Goal: Book appointment/travel/reservation

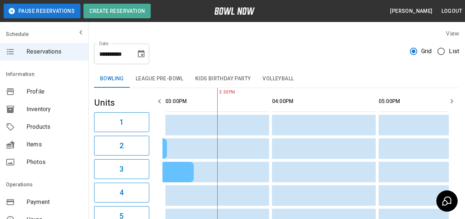
click at [147, 54] on button "Choose date, selected date is Aug 19, 2025" at bounding box center [141, 54] width 15 height 15
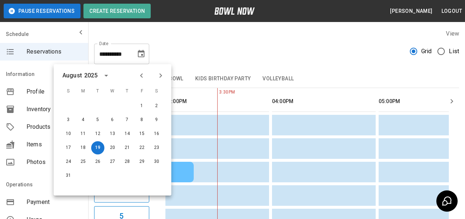
click at [160, 77] on icon "Next month" at bounding box center [160, 75] width 3 height 4
click at [163, 73] on icon "Next month" at bounding box center [160, 75] width 9 height 9
click at [163, 72] on icon "Next month" at bounding box center [160, 75] width 9 height 9
click at [284, 61] on div "**********" at bounding box center [276, 51] width 365 height 26
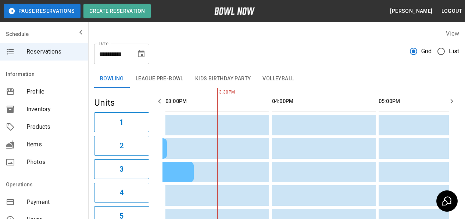
click at [140, 53] on icon "Choose date, selected date is Aug 19, 2025" at bounding box center [141, 54] width 9 height 9
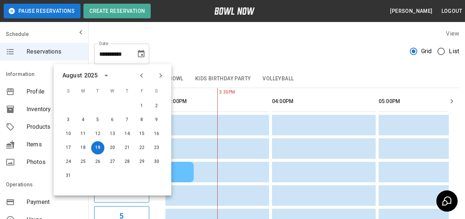
click at [162, 73] on icon "Next month" at bounding box center [160, 75] width 9 height 9
click at [164, 72] on icon "Next month" at bounding box center [160, 75] width 9 height 9
click at [163, 77] on icon "Next month" at bounding box center [160, 75] width 9 height 9
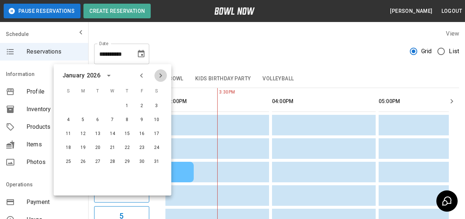
click at [163, 78] on icon "Next month" at bounding box center [160, 75] width 9 height 9
click at [97, 118] on button "10" at bounding box center [97, 120] width 13 height 13
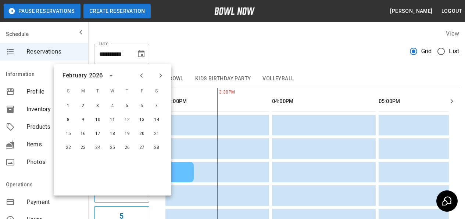
type input "**********"
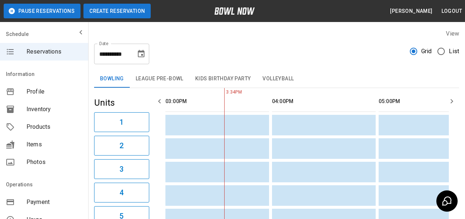
click at [126, 12] on button "Create Reservation" at bounding box center [116, 11] width 67 height 15
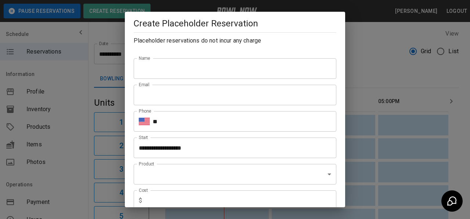
click at [247, 72] on input "Name" at bounding box center [235, 68] width 203 height 21
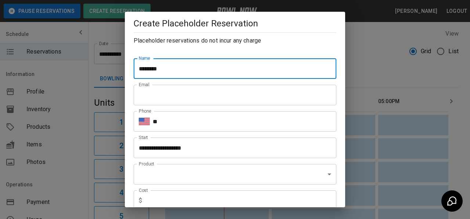
type input "**********"
click at [187, 97] on input "Email" at bounding box center [235, 95] width 203 height 21
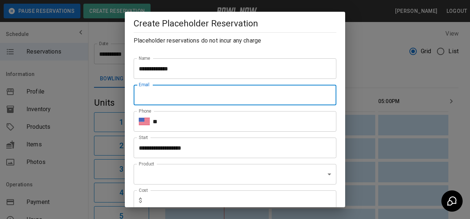
type input "**********"
click at [188, 122] on input "**" at bounding box center [245, 121] width 184 height 21
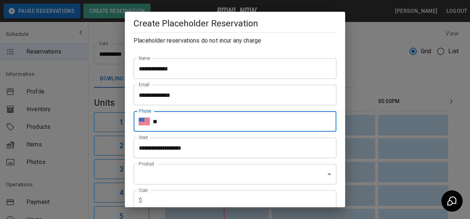
type input "**********"
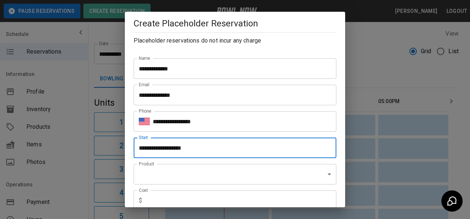
click at [193, 148] on input "**********" at bounding box center [233, 148] width 198 height 21
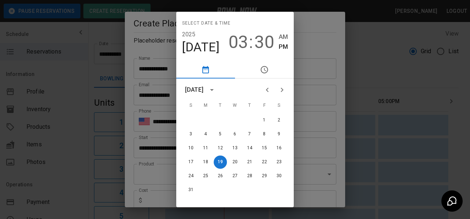
click at [281, 89] on icon "Next month" at bounding box center [282, 90] width 3 height 4
click at [278, 89] on icon "Next month" at bounding box center [282, 90] width 9 height 9
click at [281, 89] on icon "Next month" at bounding box center [282, 90] width 3 height 4
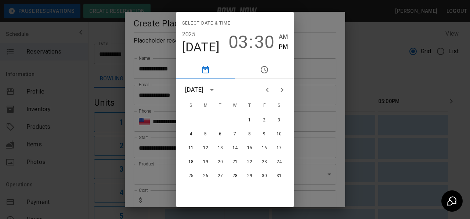
click at [280, 91] on icon "Next month" at bounding box center [282, 90] width 9 height 9
click at [216, 136] on button "10" at bounding box center [220, 134] width 13 height 13
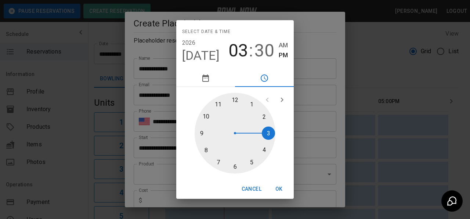
click at [250, 103] on div at bounding box center [235, 133] width 81 height 81
type input "**********"
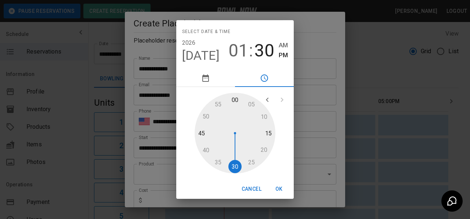
click at [281, 187] on button "OK" at bounding box center [280, 190] width 24 height 14
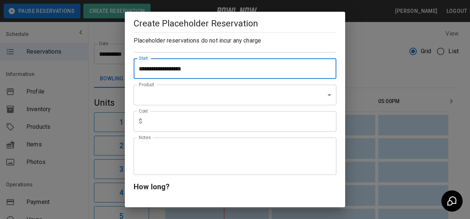
scroll to position [37, 0]
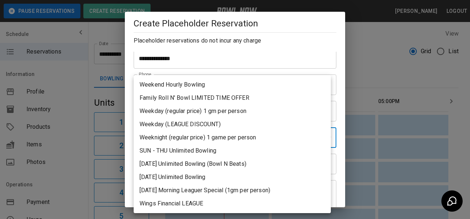
click at [183, 124] on li "Weekday (LEAGUE DISCOUNT)" at bounding box center [232, 124] width 197 height 13
type input "**********"
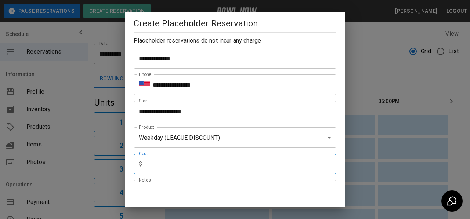
click at [187, 163] on input "text" at bounding box center [240, 164] width 191 height 21
type input "****"
click at [189, 187] on textarea "Notes" at bounding box center [235, 199] width 193 height 25
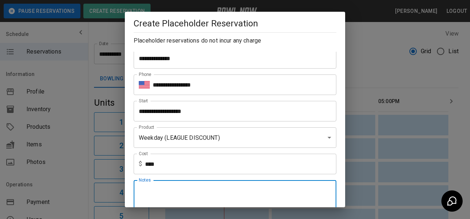
scroll to position [110, 0]
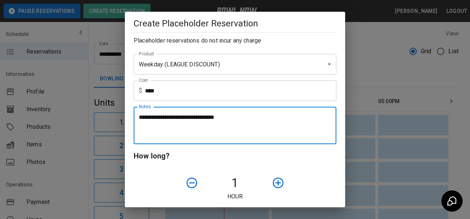
type textarea "**********"
click at [273, 184] on icon "button" at bounding box center [278, 183] width 13 height 13
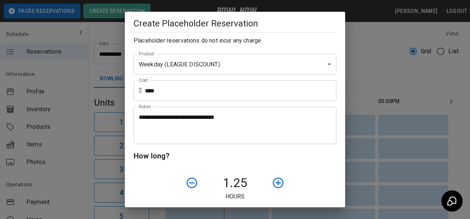
click at [273, 184] on icon "button" at bounding box center [278, 183] width 13 height 13
click at [279, 179] on icon "button" at bounding box center [278, 183] width 13 height 13
click at [272, 181] on icon "button" at bounding box center [278, 183] width 13 height 13
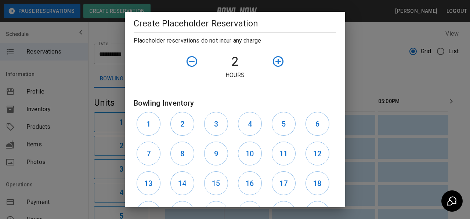
scroll to position [257, 0]
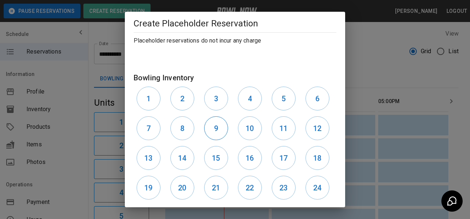
click at [223, 132] on button "9" at bounding box center [216, 128] width 24 height 24
click at [252, 127] on button "10" at bounding box center [250, 128] width 24 height 24
drag, startPoint x: 275, startPoint y: 126, endPoint x: 288, endPoint y: 126, distance: 12.9
click at [278, 126] on button "11" at bounding box center [284, 128] width 24 height 24
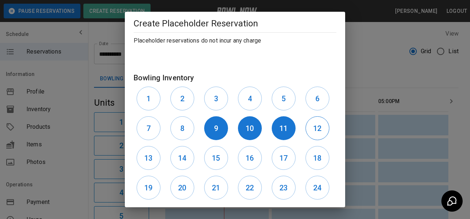
click at [318, 126] on button "12" at bounding box center [318, 128] width 24 height 24
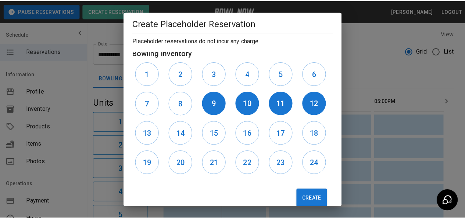
scroll to position [296, 0]
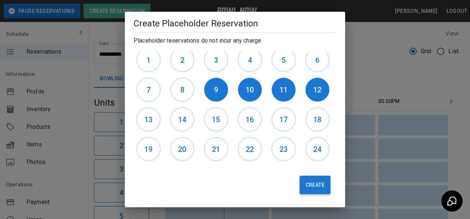
click at [316, 186] on button "Create" at bounding box center [315, 185] width 31 height 18
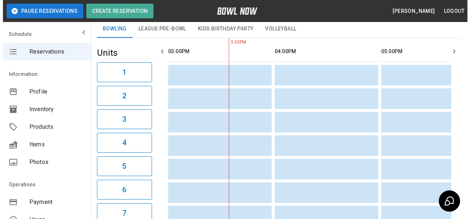
scroll to position [0, 0]
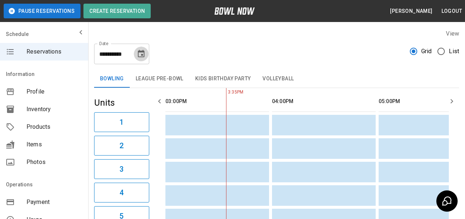
click at [139, 55] on icon "Choose date, selected date is Feb 10, 2026" at bounding box center [141, 53] width 7 height 7
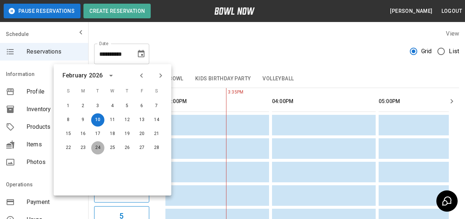
click at [95, 148] on button "24" at bounding box center [97, 147] width 13 height 13
click at [96, 148] on button "24" at bounding box center [97, 147] width 13 height 13
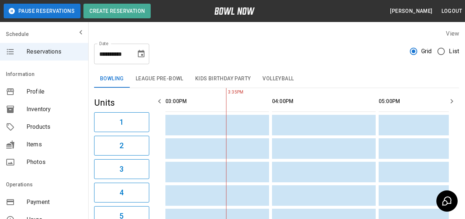
type input "**********"
click at [123, 12] on button "Create Reservation" at bounding box center [116, 11] width 67 height 15
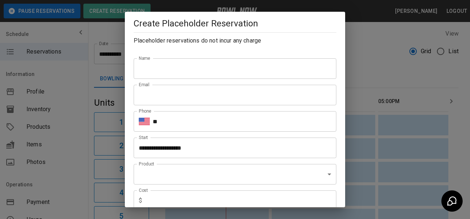
click at [182, 71] on input "Name" at bounding box center [235, 68] width 203 height 21
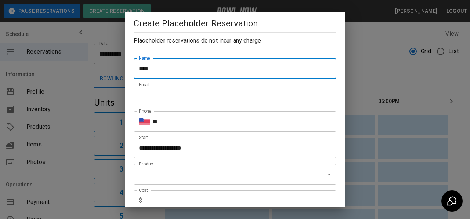
type input "**********"
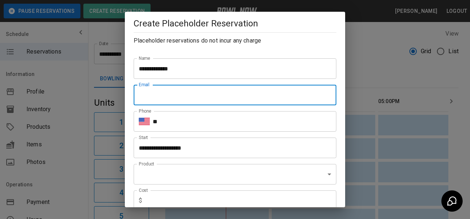
click at [175, 96] on input "Email" at bounding box center [235, 95] width 203 height 21
type input "**********"
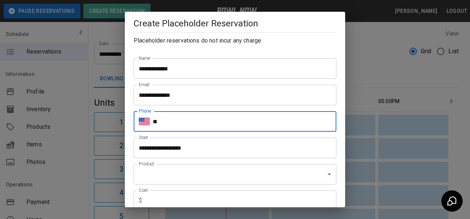
click at [191, 122] on input "**" at bounding box center [245, 121] width 184 height 21
type input "**********"
click at [196, 146] on input "**********" at bounding box center [233, 148] width 198 height 21
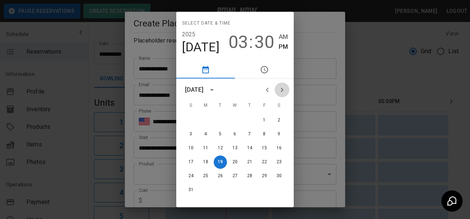
click at [282, 90] on icon "Next month" at bounding box center [282, 90] width 9 height 9
click at [281, 90] on icon "Next month" at bounding box center [282, 90] width 9 height 9
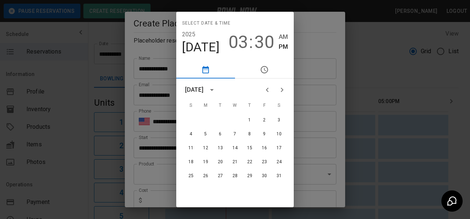
click at [281, 90] on icon "Next month" at bounding box center [282, 90] width 9 height 9
click at [221, 162] on button "24" at bounding box center [220, 162] width 13 height 13
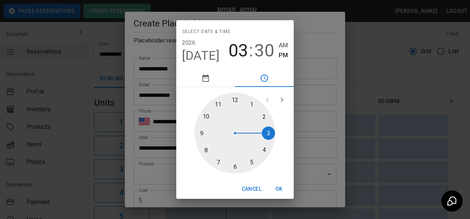
click at [252, 101] on div at bounding box center [235, 133] width 81 height 81
type input "**********"
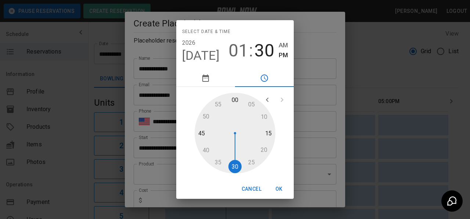
click at [279, 184] on button "OK" at bounding box center [280, 190] width 24 height 14
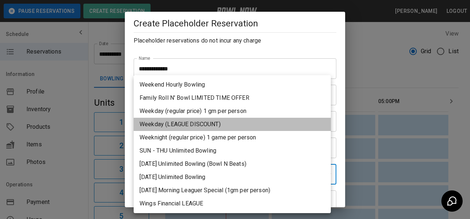
click at [184, 121] on li "Weekday (LEAGUE DISCOUNT)" at bounding box center [232, 124] width 197 height 13
type input "**********"
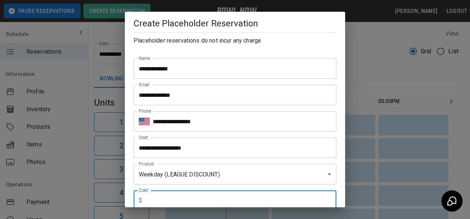
click at [194, 195] on input "text" at bounding box center [240, 201] width 191 height 21
type input "****"
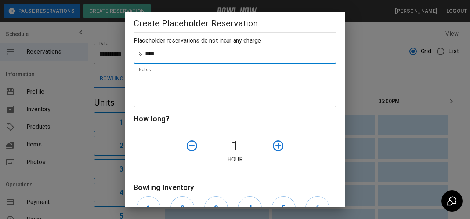
scroll to position [147, 0]
click at [273, 143] on icon "button" at bounding box center [278, 146] width 11 height 11
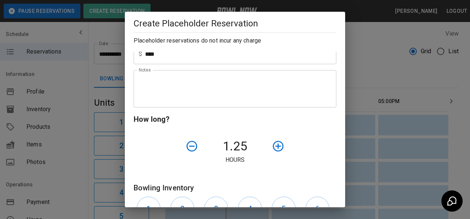
click at [273, 144] on icon "button" at bounding box center [278, 146] width 13 height 13
click at [275, 143] on icon "button" at bounding box center [278, 146] width 13 height 13
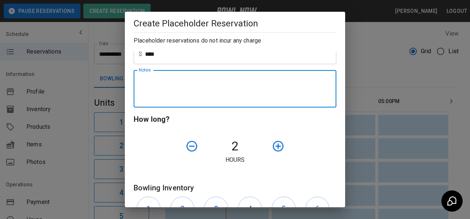
click at [198, 83] on textarea "Notes" at bounding box center [235, 88] width 193 height 25
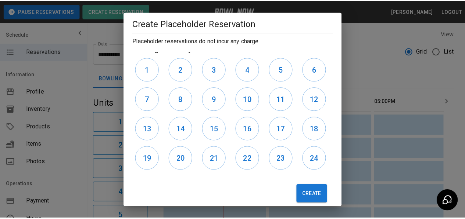
scroll to position [296, 0]
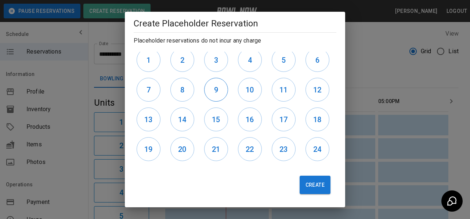
type textarea "**********"
click at [223, 91] on button "9" at bounding box center [216, 90] width 24 height 24
click at [246, 92] on h6 "10" at bounding box center [250, 90] width 8 height 12
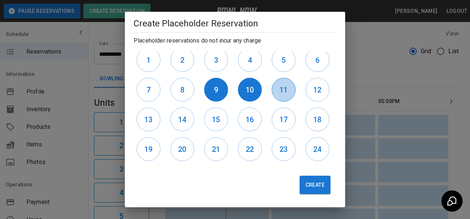
click at [286, 91] on button "11" at bounding box center [284, 90] width 24 height 24
click at [313, 91] on h6 "12" at bounding box center [317, 90] width 8 height 12
click at [319, 186] on button "Create" at bounding box center [315, 185] width 31 height 18
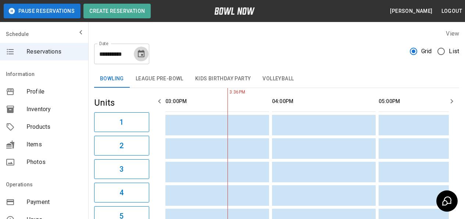
click at [142, 56] on icon "Choose date, selected date is Feb 24, 2026" at bounding box center [141, 54] width 9 height 9
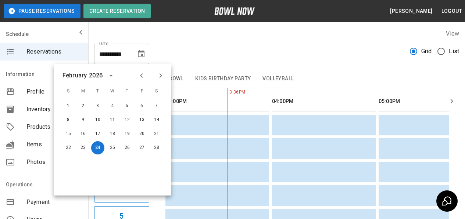
click at [162, 73] on icon "Next month" at bounding box center [160, 75] width 9 height 9
click at [99, 121] on button "10" at bounding box center [97, 120] width 13 height 13
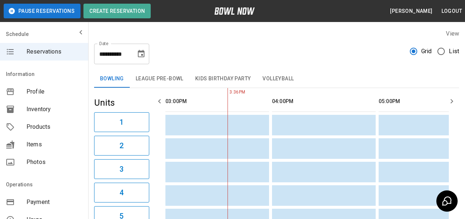
click at [144, 56] on icon "Choose date, selected date is Mar 10, 2026" at bounding box center [141, 53] width 7 height 7
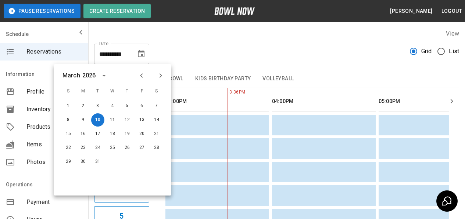
click at [146, 74] on button "Previous month" at bounding box center [141, 75] width 12 height 12
click at [140, 80] on button "Previous month" at bounding box center [141, 75] width 12 height 12
click at [143, 75] on icon "Previous month" at bounding box center [141, 75] width 9 height 9
click at [99, 162] on button "30" at bounding box center [97, 161] width 13 height 13
click at [97, 162] on button "30" at bounding box center [97, 161] width 13 height 13
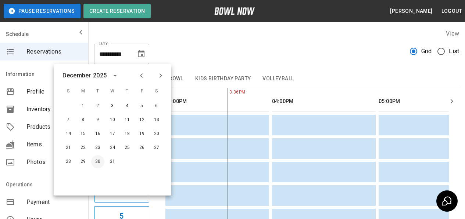
click at [99, 161] on button "30" at bounding box center [97, 161] width 13 height 13
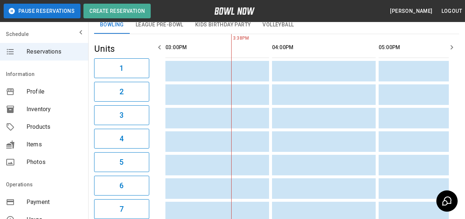
scroll to position [0, 0]
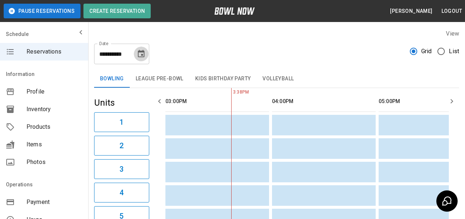
click at [143, 54] on icon "Choose date, selected date is Dec 30, 2025" at bounding box center [141, 54] width 9 height 9
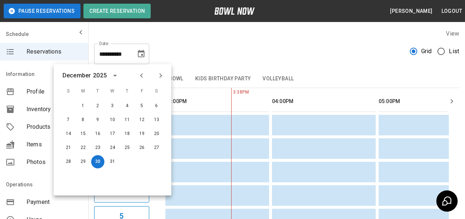
click at [162, 72] on icon "Next month" at bounding box center [160, 75] width 9 height 9
click at [99, 132] on button "13" at bounding box center [97, 134] width 13 height 13
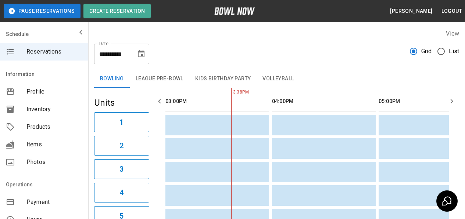
click at [145, 54] on icon "Choose date, selected date is Jan 13, 2026" at bounding box center [141, 54] width 9 height 9
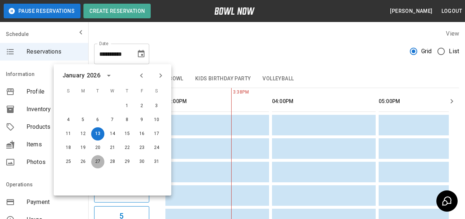
click at [99, 163] on button "27" at bounding box center [97, 161] width 13 height 13
click at [98, 163] on button "27" at bounding box center [97, 161] width 13 height 13
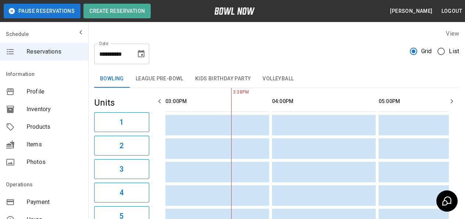
click at [146, 57] on button "Choose date, selected date is Jan 27, 2026" at bounding box center [141, 54] width 15 height 15
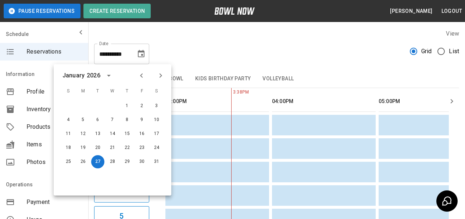
click at [161, 79] on icon "Next month" at bounding box center [160, 75] width 9 height 9
click at [94, 122] on button "10" at bounding box center [97, 120] width 13 height 13
click at [95, 123] on button "10" at bounding box center [97, 120] width 13 height 13
click at [96, 122] on button "10" at bounding box center [97, 120] width 13 height 13
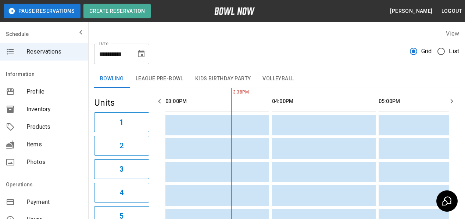
click at [142, 54] on icon "Choose date, selected date is Feb 10, 2026" at bounding box center [141, 53] width 7 height 7
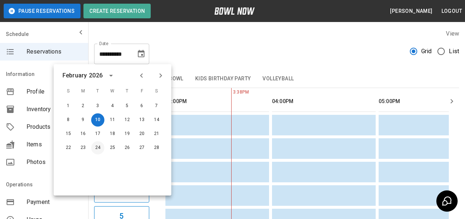
click at [95, 147] on button "24" at bounding box center [97, 147] width 13 height 13
drag, startPoint x: 95, startPoint y: 147, endPoint x: 277, endPoint y: 85, distance: 191.7
click at [96, 147] on button "24" at bounding box center [97, 147] width 13 height 13
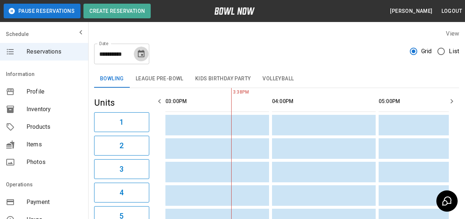
click at [139, 56] on icon "Choose date, selected date is Feb 24, 2026" at bounding box center [141, 54] width 9 height 9
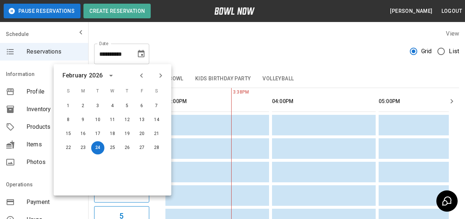
click at [163, 76] on icon "Next month" at bounding box center [160, 75] width 9 height 9
click at [93, 119] on button "10" at bounding box center [97, 120] width 13 height 13
click at [94, 119] on button "10" at bounding box center [97, 120] width 13 height 13
type input "**********"
